Goal: Navigation & Orientation: Find specific page/section

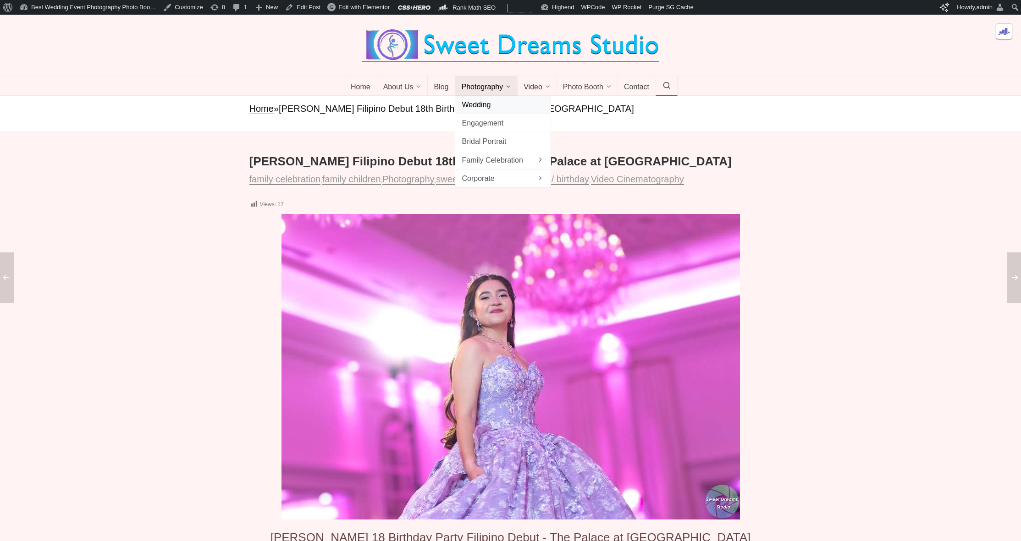
click at [488, 111] on span "Wedding" at bounding box center [502, 105] width 82 height 12
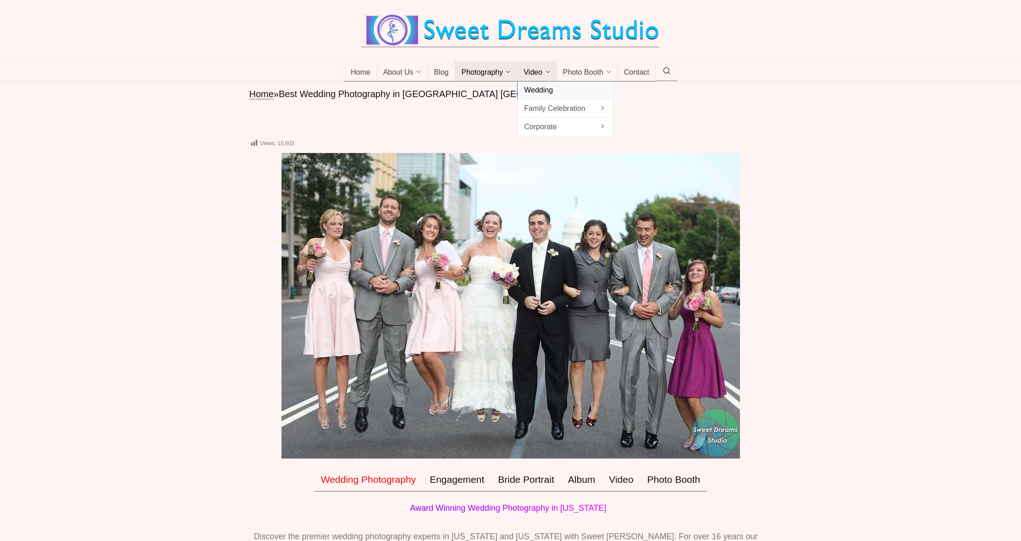
click at [547, 96] on span "Wedding" at bounding box center [565, 90] width 82 height 12
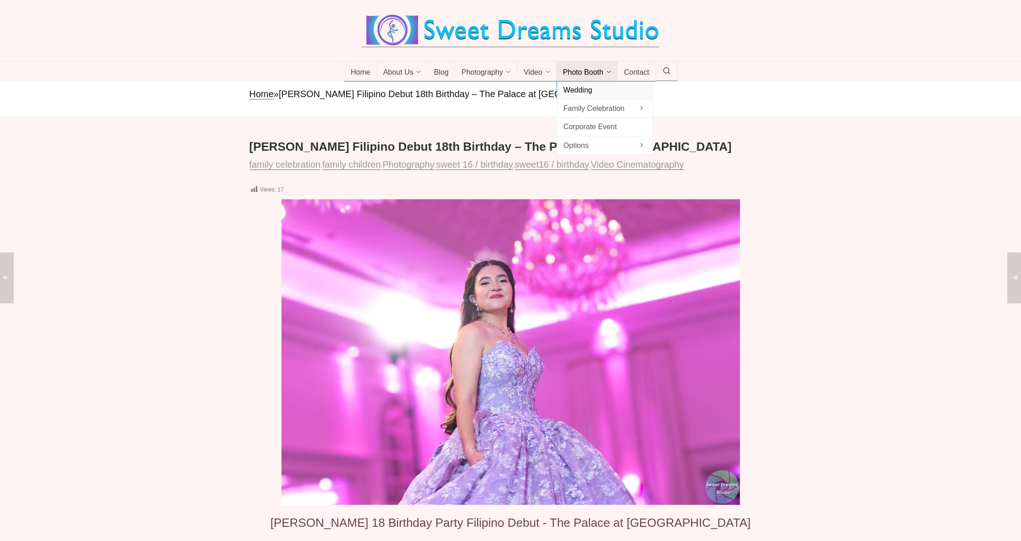
click at [595, 96] on span "Wedding" at bounding box center [604, 90] width 82 height 12
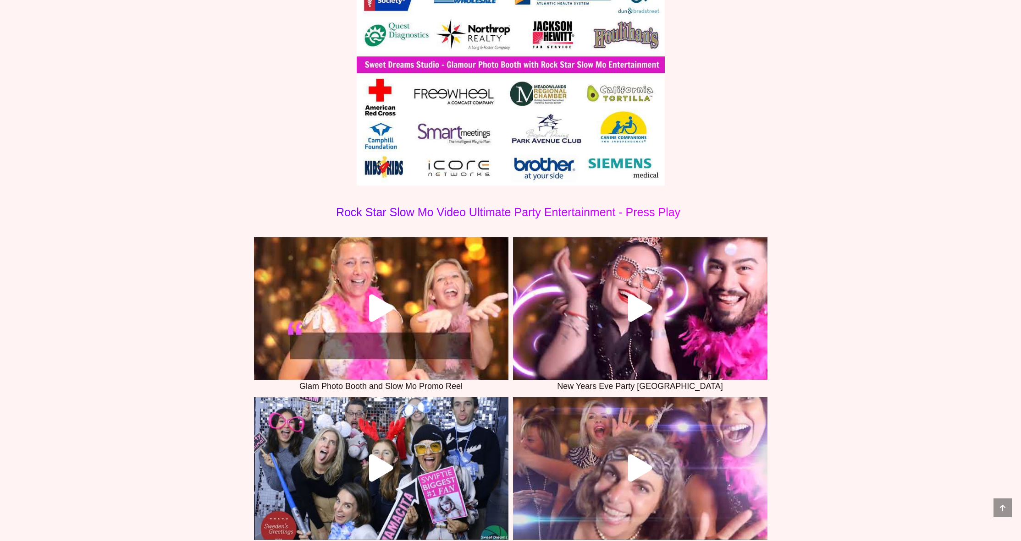
scroll to position [699, 0]
